Goal: Transaction & Acquisition: Book appointment/travel/reservation

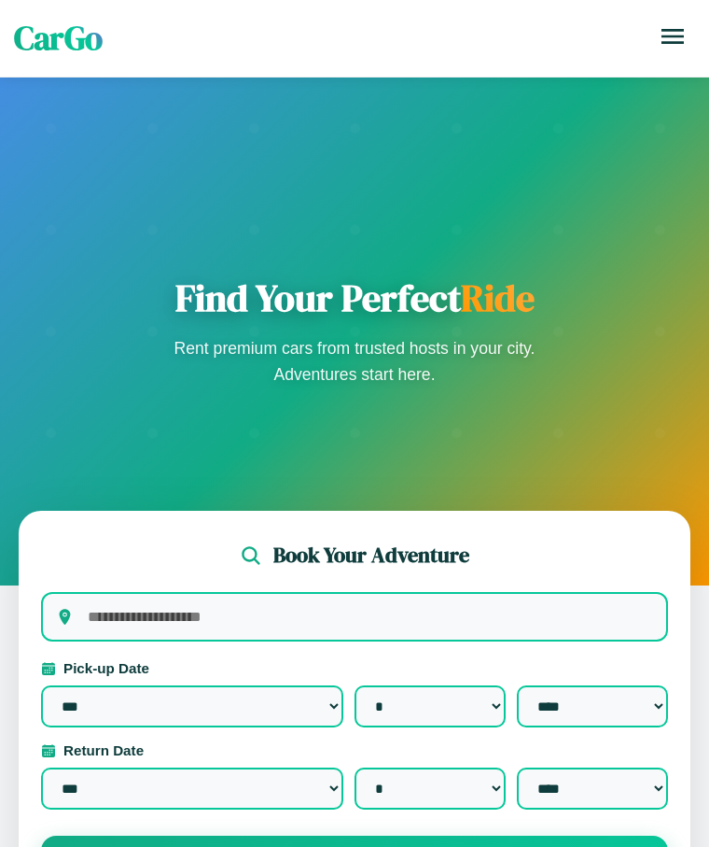
select select "*"
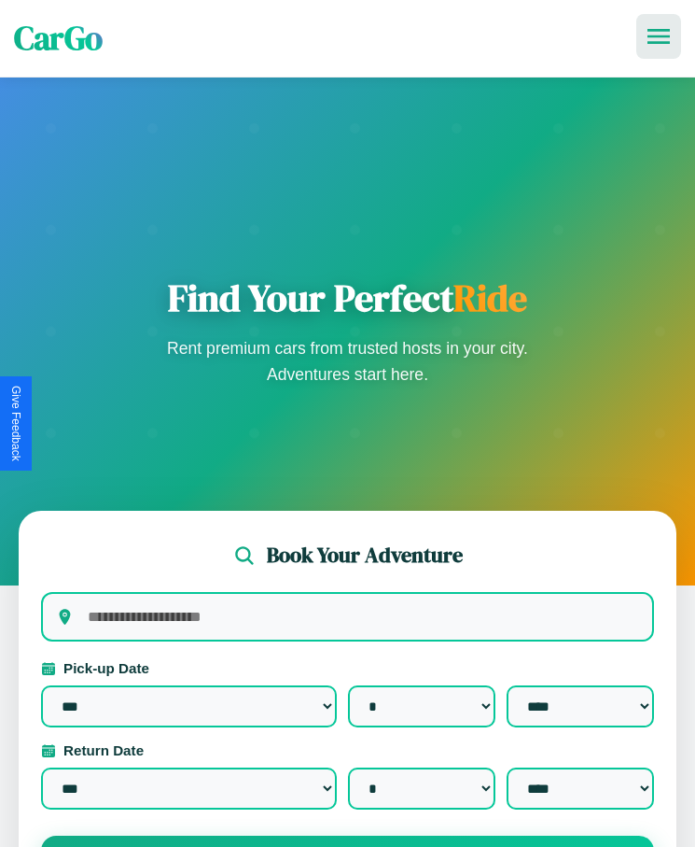
click at [659, 36] on icon at bounding box center [659, 36] width 22 height 15
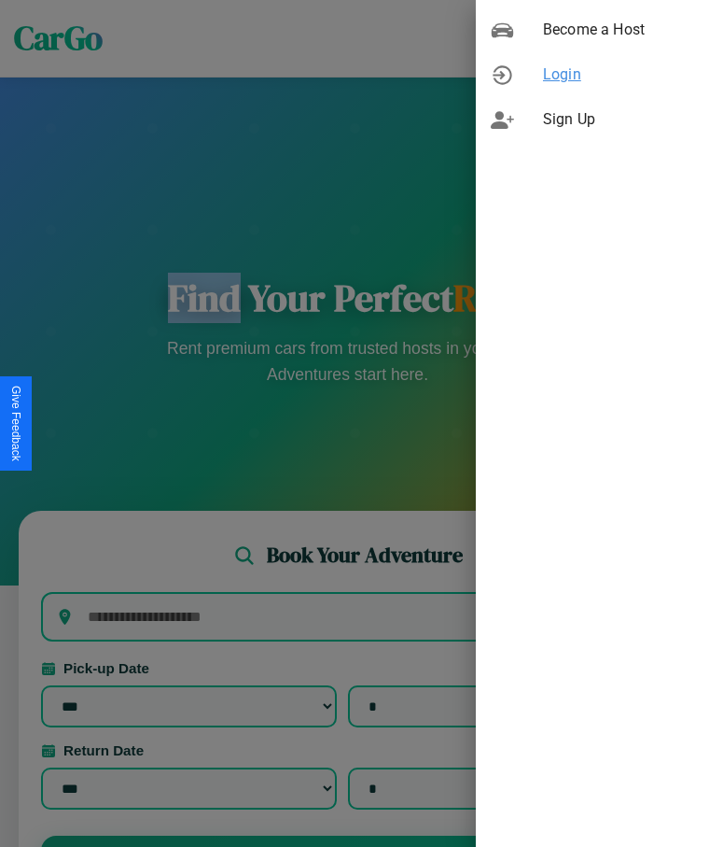
click at [593, 75] on span "Login" at bounding box center [618, 74] width 151 height 22
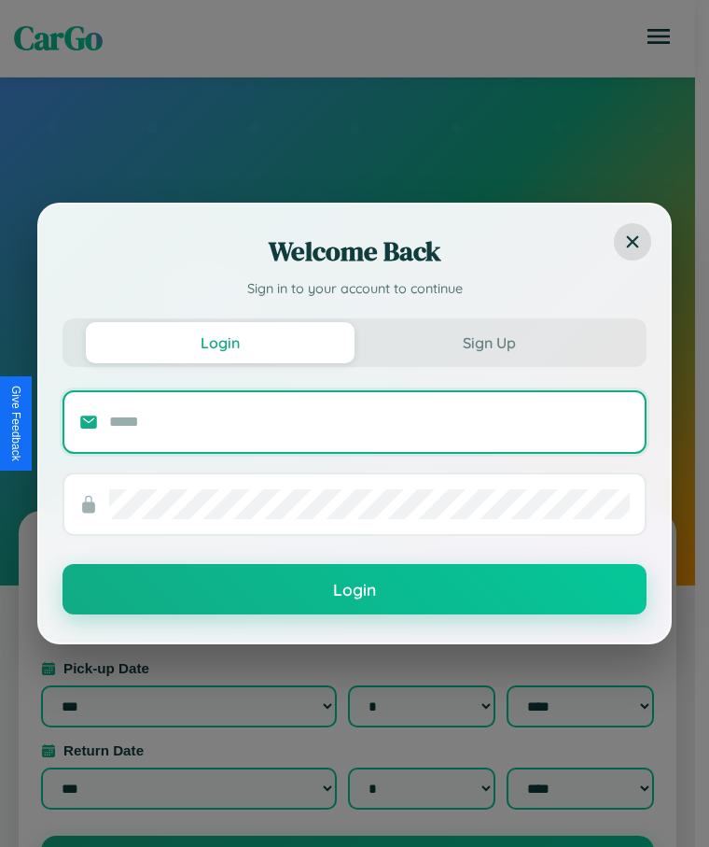
click at [370, 421] on input "text" at bounding box center [369, 422] width 521 height 30
type input "**********"
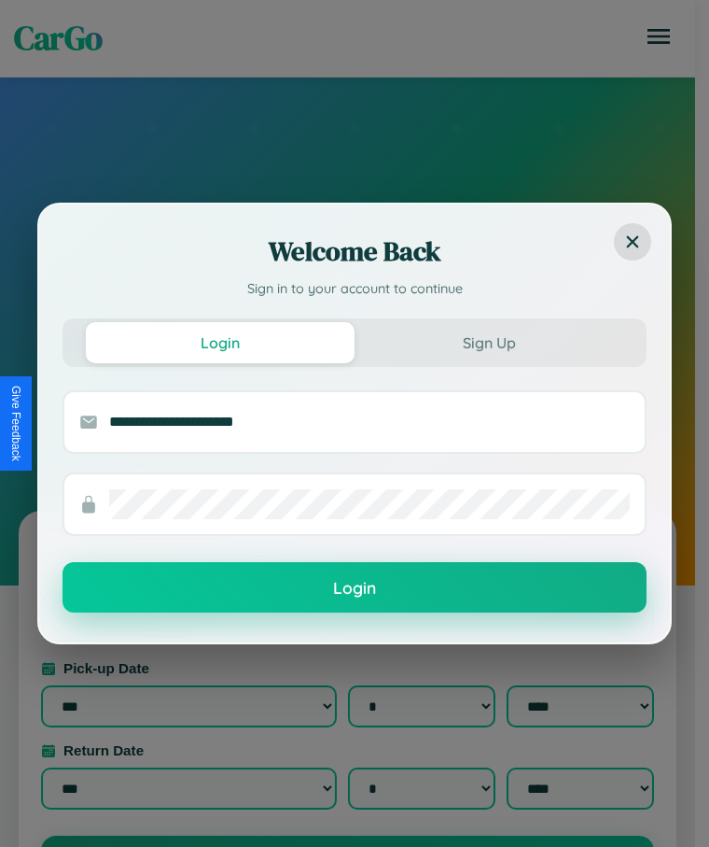
click at [355, 588] on button "Login" at bounding box center [355, 587] width 584 height 50
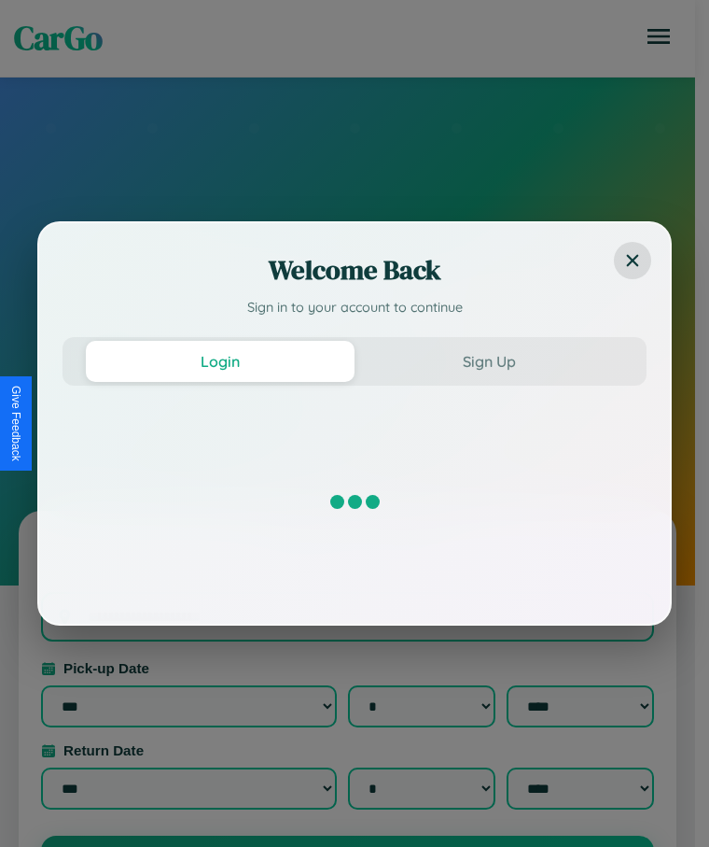
select select "*"
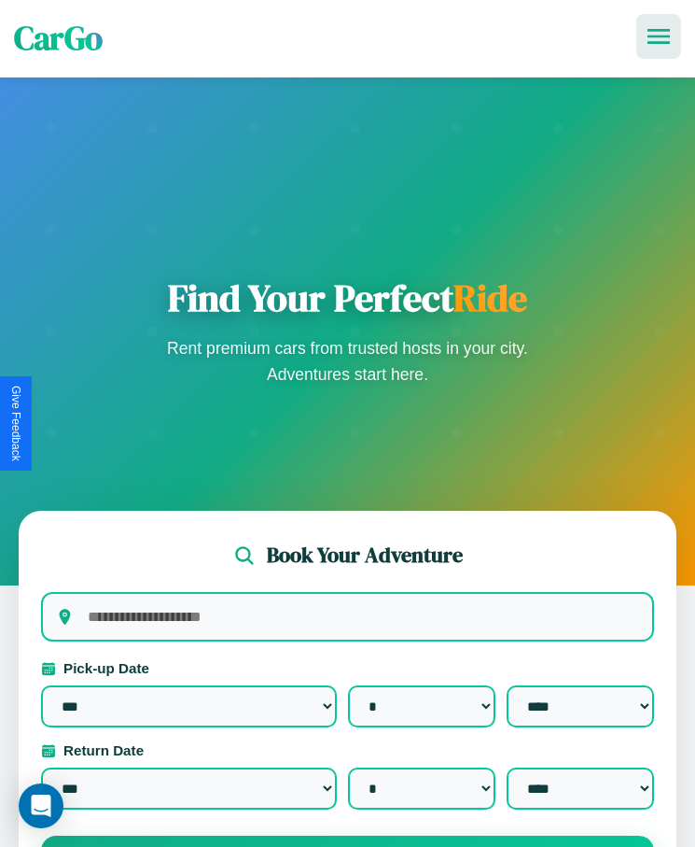
click at [659, 36] on icon at bounding box center [659, 36] width 22 height 15
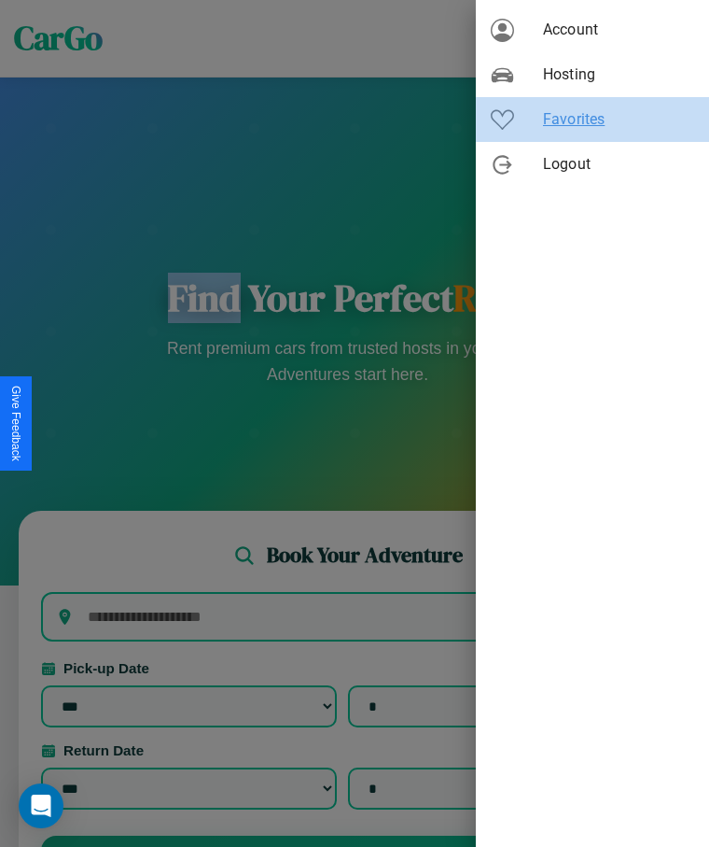
click at [593, 119] on span "Favorites" at bounding box center [618, 119] width 151 height 22
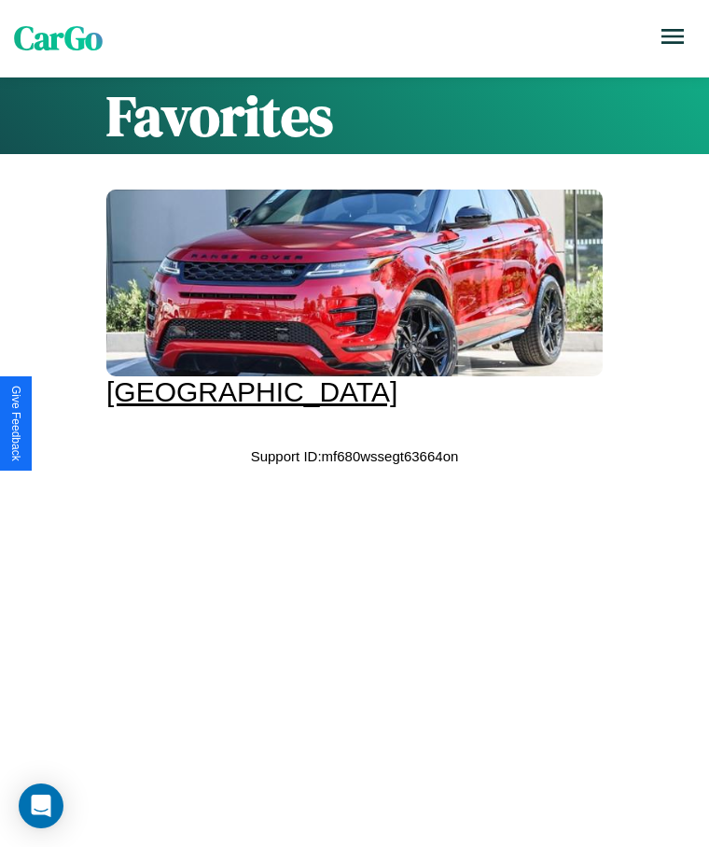
click at [347, 299] on div at bounding box center [354, 282] width 497 height 187
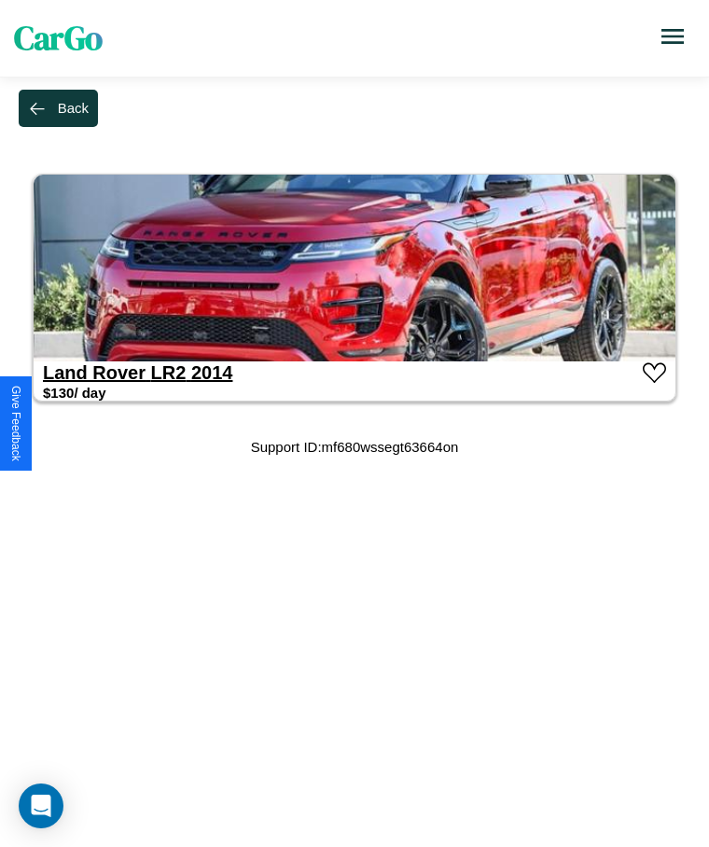
click at [94, 372] on link "Land Rover LR2 2014" at bounding box center [137, 372] width 189 height 21
